Goal: Task Accomplishment & Management: Complete application form

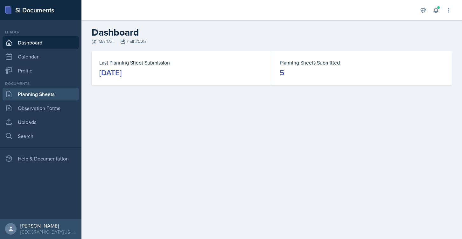
click at [34, 92] on link "Planning Sheets" at bounding box center [41, 94] width 76 height 13
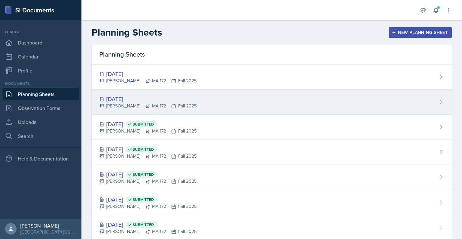
click at [126, 98] on div "[DATE]" at bounding box center [147, 99] width 97 height 9
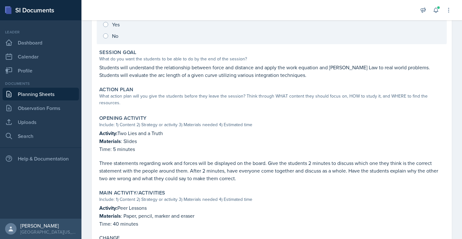
scroll to position [104, 0]
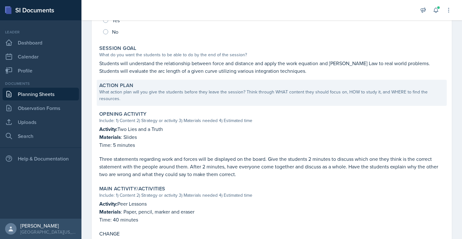
click at [186, 95] on div "What action plan will you give the students before they leave the session? Thin…" at bounding box center [271, 95] width 345 height 13
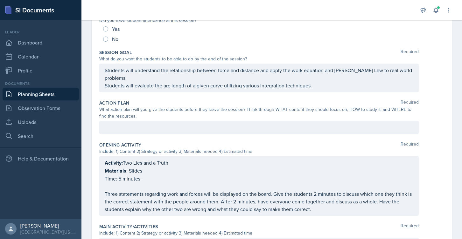
click at [185, 126] on div at bounding box center [258, 127] width 319 height 13
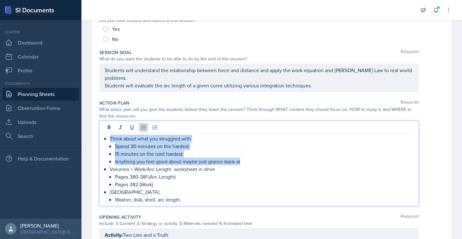
drag, startPoint x: 245, startPoint y: 158, endPoint x: 98, endPoint y: 140, distance: 148.1
click at [98, 140] on div "Date [DATE] [DATE] 31 1 2 3 4 5 6 7 8 9 10 11 12 13 14 15 16 17 18 19 20 21 22 …" at bounding box center [272, 218] width 360 height 544
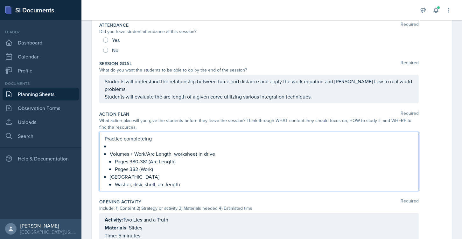
click at [135, 137] on p "Practice completeing" at bounding box center [259, 139] width 309 height 8
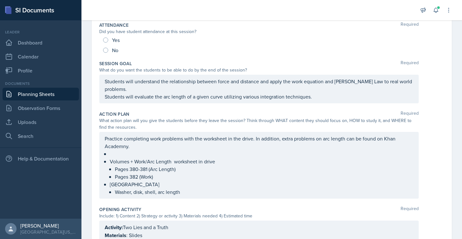
drag, startPoint x: 187, startPoint y: 196, endPoint x: 100, endPoint y: 155, distance: 95.6
click at [100, 155] on div "Practice completing work problems with the worksheet in the drive. In addition,…" at bounding box center [258, 165] width 319 height 67
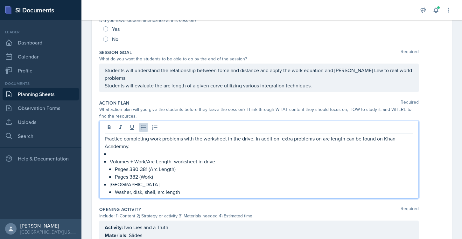
drag, startPoint x: 203, startPoint y: 192, endPoint x: 124, endPoint y: 159, distance: 85.9
click at [124, 159] on ul "Volumes + Work/Arc Length worksheet in drive Pages 380-381 (Arc Length) Pages 3…" at bounding box center [262, 173] width 304 height 46
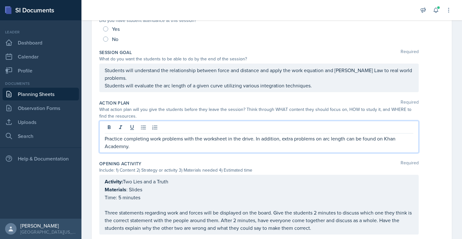
click at [114, 147] on p "Practice completing work problems with the worksheet in the drive. In addition,…" at bounding box center [259, 142] width 309 height 15
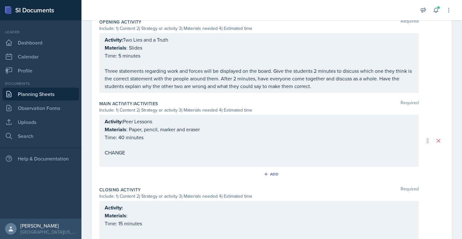
click at [150, 128] on p "Materials : Paper, pencil, marker and eraser" at bounding box center [259, 130] width 309 height 8
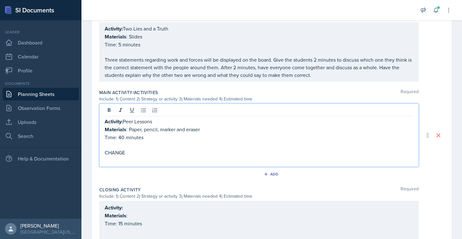
drag, startPoint x: 124, startPoint y: 120, endPoint x: 169, endPoint y: 119, distance: 44.5
click at [169, 119] on p "Activity: Peer Lessons" at bounding box center [259, 122] width 309 height 8
click at [169, 120] on p "Activity: Peer Lessons" at bounding box center [259, 122] width 309 height 8
click at [171, 131] on p "Materials : Paper, pencil, marker and eraser" at bounding box center [259, 130] width 309 height 8
drag, startPoint x: 124, startPoint y: 152, endPoint x: 92, endPoint y: 153, distance: 31.5
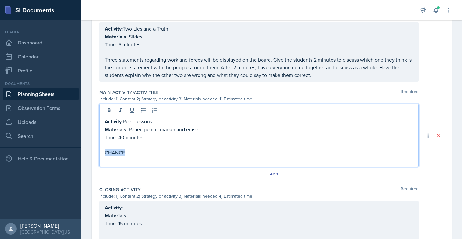
click at [92, 153] on div "Date [DATE] [DATE] 31 1 2 3 4 5 6 7 8 9 10 11 12 13 14 15 16 17 18 19 20 21 22 …" at bounding box center [272, 49] width 360 height 490
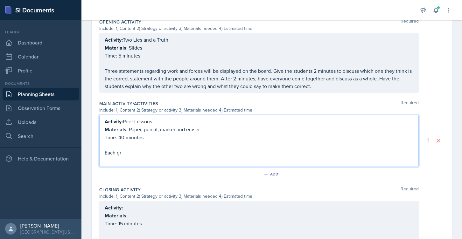
click at [92, 153] on div "Date [DATE] [DATE] 31 1 2 3 4 5 6 7 8 9 10 11 12 13 14 15 16 17 18 19 20 21 22 …" at bounding box center [272, 54] width 360 height 479
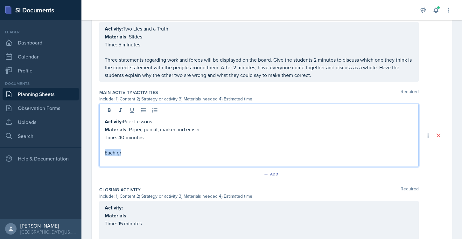
drag, startPoint x: 127, startPoint y: 154, endPoint x: 93, endPoint y: 154, distance: 33.7
click at [93, 154] on div "Date [DATE] [DATE] 31 1 2 3 4 5 6 7 8 9 10 11 12 13 14 15 16 17 18 19 20 21 22 …" at bounding box center [272, 49] width 360 height 490
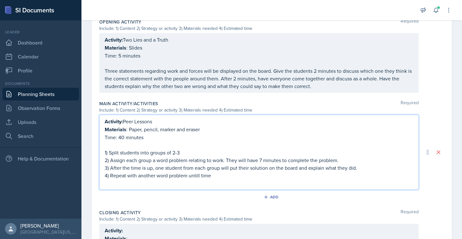
click at [201, 173] on p "4) Repeat with another word problem untill time" at bounding box center [259, 176] width 309 height 8
click at [198, 174] on p "4) Repeat with another word problem untill time" at bounding box center [259, 176] width 309 height 8
click at [223, 177] on p "4) Repeat with another word problem until time" at bounding box center [259, 176] width 309 height 8
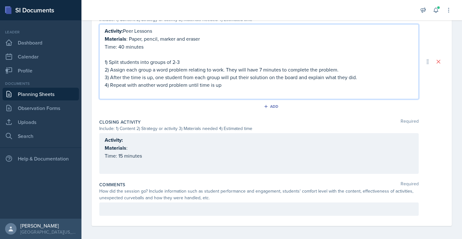
scroll to position [327, 0]
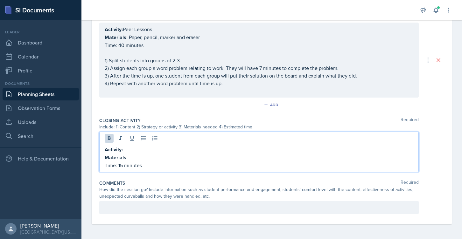
click at [122, 137] on div "Activity: Materials : Time: 15 minutes" at bounding box center [258, 152] width 319 height 41
click at [131, 148] on p "Activity:" at bounding box center [259, 150] width 309 height 8
click at [146, 157] on p "Materials :" at bounding box center [259, 158] width 309 height 8
click at [123, 165] on p "Time: 15 minutes" at bounding box center [259, 166] width 309 height 8
click at [153, 170] on div "Activity: Make a Test Question Materials : Paper Time: 15 minutes" at bounding box center [258, 152] width 319 height 41
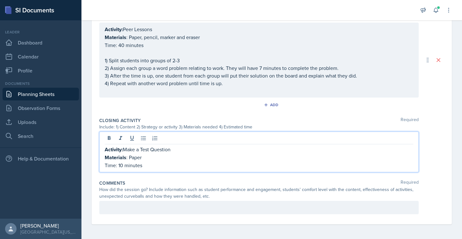
click at [122, 43] on p "Time: 40 minutes" at bounding box center [259, 45] width 309 height 8
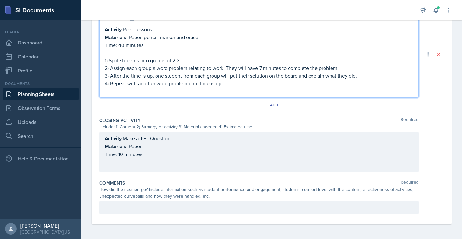
click at [124, 45] on p "Time: 40 minutes" at bounding box center [259, 45] width 309 height 8
click at [147, 154] on div "Activity: Make a Test Question Materials : Paper Time: 10 minutes" at bounding box center [259, 147] width 309 height 24
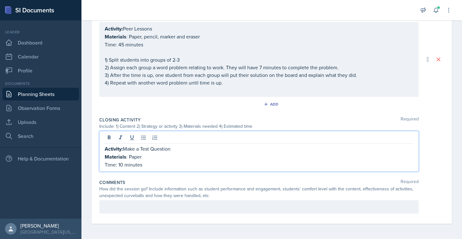
scroll to position [327, 0]
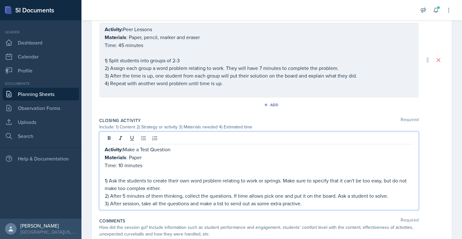
click at [299, 202] on p "3) After session, take all the questions and make a list to send out as some ex…" at bounding box center [259, 204] width 309 height 8
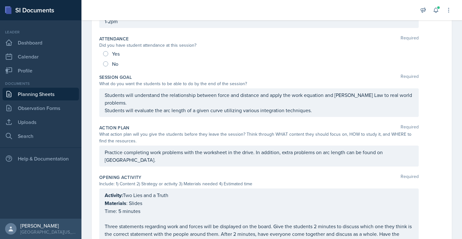
scroll to position [0, 0]
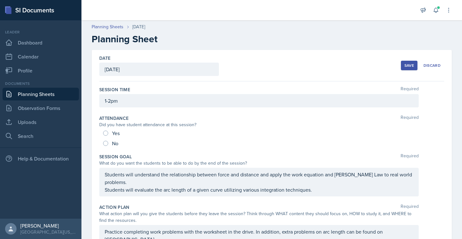
click at [409, 66] on div "Save" at bounding box center [409, 65] width 10 height 5
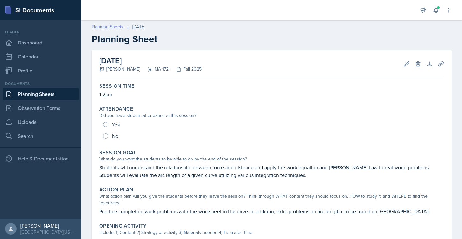
click at [101, 27] on link "Planning Sheets" at bounding box center [108, 27] width 32 height 7
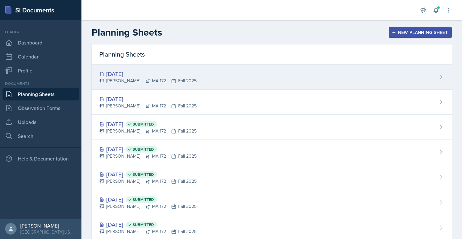
click at [120, 72] on div "[DATE]" at bounding box center [147, 74] width 97 height 9
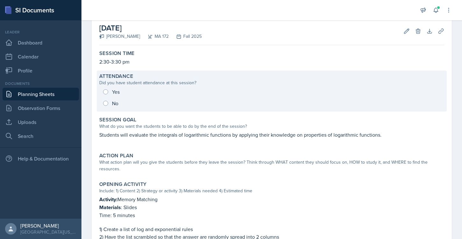
scroll to position [43, 0]
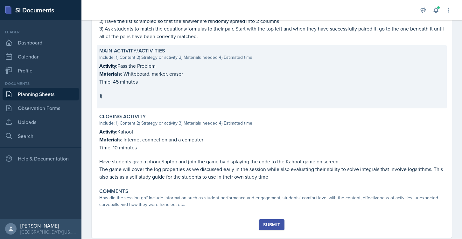
click at [122, 86] on p at bounding box center [271, 89] width 345 height 6
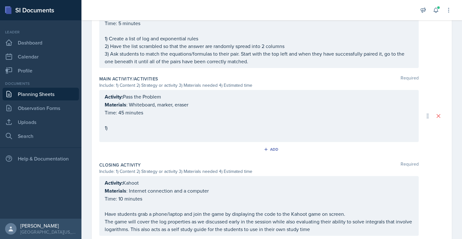
click at [143, 92] on div "Activity: Pass the Problem Materials : Whiteboard, marker, eraser Time: 45 minu…" at bounding box center [258, 116] width 319 height 52
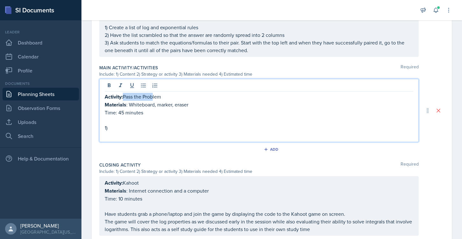
drag, startPoint x: 123, startPoint y: 94, endPoint x: 151, endPoint y: 94, distance: 28.0
click at [151, 94] on p "Activity: Pass the Problem" at bounding box center [259, 97] width 309 height 8
click at [165, 95] on p "Activity: Pass the Problem" at bounding box center [259, 97] width 309 height 8
drag, startPoint x: 165, startPoint y: 95, endPoint x: 124, endPoint y: 95, distance: 40.7
click at [124, 95] on p "Activity: Pass the Problem" at bounding box center [259, 97] width 309 height 8
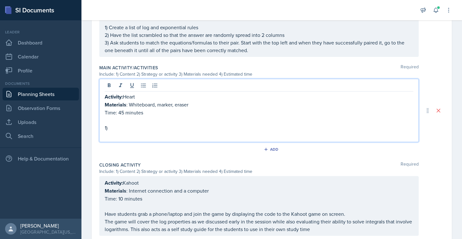
click at [160, 101] on p "Materials : Whiteboard, marker, eraser" at bounding box center [259, 105] width 309 height 8
click at [148, 95] on p "Activity: Heart" at bounding box center [259, 97] width 309 height 8
click at [110, 113] on p "Time: 45 minutes" at bounding box center [259, 113] width 309 height 8
click at [144, 110] on p "Time : 45 minutes" at bounding box center [259, 113] width 309 height 8
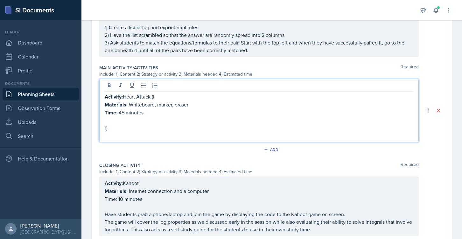
click at [160, 94] on p "Activity: Heart Attack (I" at bounding box center [259, 97] width 309 height 8
click at [129, 125] on p "1)" at bounding box center [259, 128] width 309 height 8
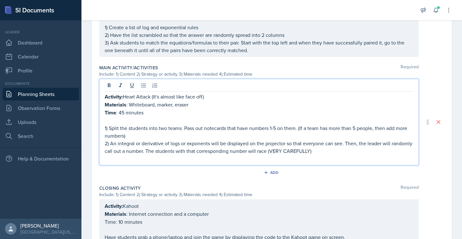
click at [260, 150] on p "2) An integral or derivative of logs or exponents will be displayed on the proj…" at bounding box center [259, 147] width 309 height 15
click at [259, 149] on p "2) An integral or derivative of logs or exponents will be displayed on the proj…" at bounding box center [259, 147] width 309 height 15
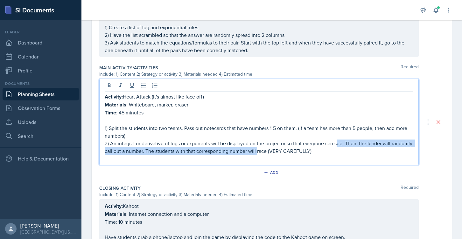
drag, startPoint x: 256, startPoint y: 150, endPoint x: 338, endPoint y: 146, distance: 81.8
click at [338, 146] on p "2) An integral or derivative of logs or exponents will be displayed on the proj…" at bounding box center [259, 147] width 309 height 15
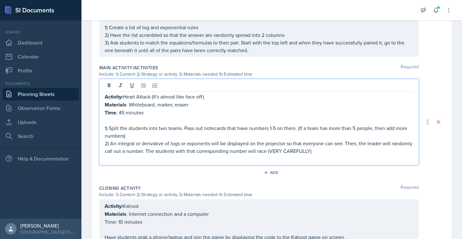
click at [324, 149] on p "2) An integral or derivative of logs or exponents will be displayed on the proj…" at bounding box center [259, 147] width 309 height 15
drag, startPoint x: 318, startPoint y: 150, endPoint x: 256, endPoint y: 152, distance: 62.4
click at [256, 152] on p "2) An integral or derivative of logs or exponents will be displayed on the proj…" at bounding box center [259, 147] width 309 height 15
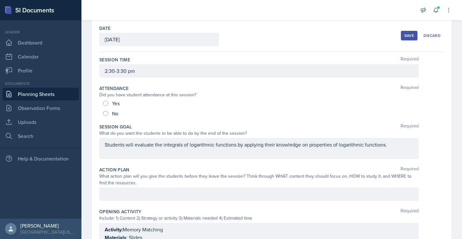
scroll to position [58, 0]
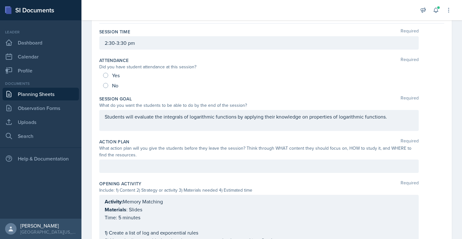
click at [163, 159] on div "Action Plan Required What action plan will you give the students before they le…" at bounding box center [271, 157] width 345 height 42
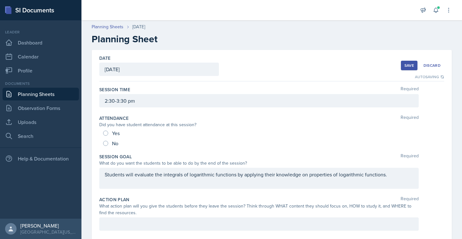
click at [409, 65] on div "Save" at bounding box center [409, 65] width 10 height 5
click at [407, 69] on button "Save" at bounding box center [409, 66] width 17 height 10
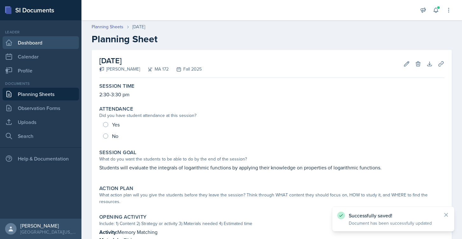
click at [41, 42] on link "Dashboard" at bounding box center [41, 42] width 76 height 13
